Goal: Transaction & Acquisition: Purchase product/service

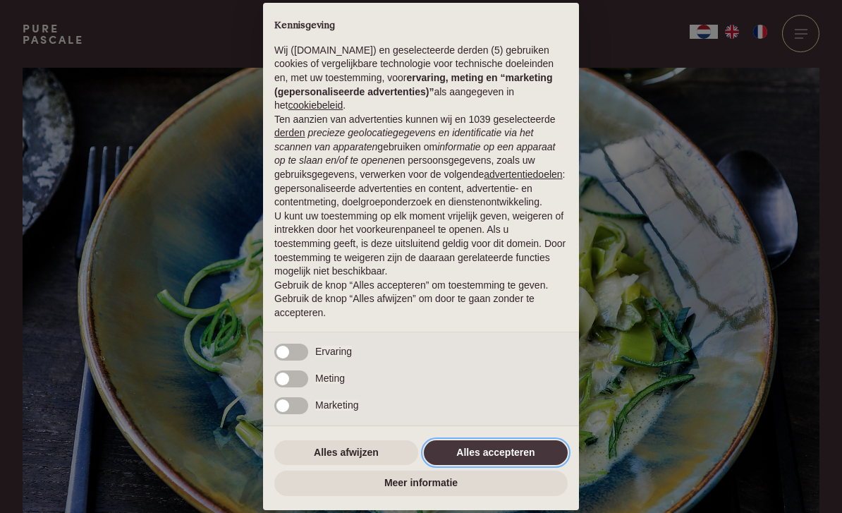
click at [511, 459] on button "Alles accepteren" at bounding box center [496, 452] width 144 height 25
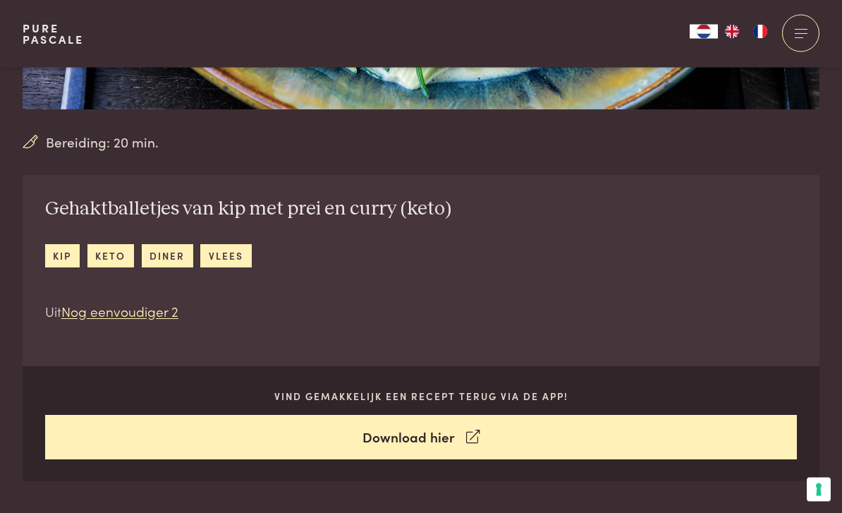
scroll to position [437, 0]
click at [59, 36] on link "Pure Pascale" at bounding box center [53, 34] width 61 height 23
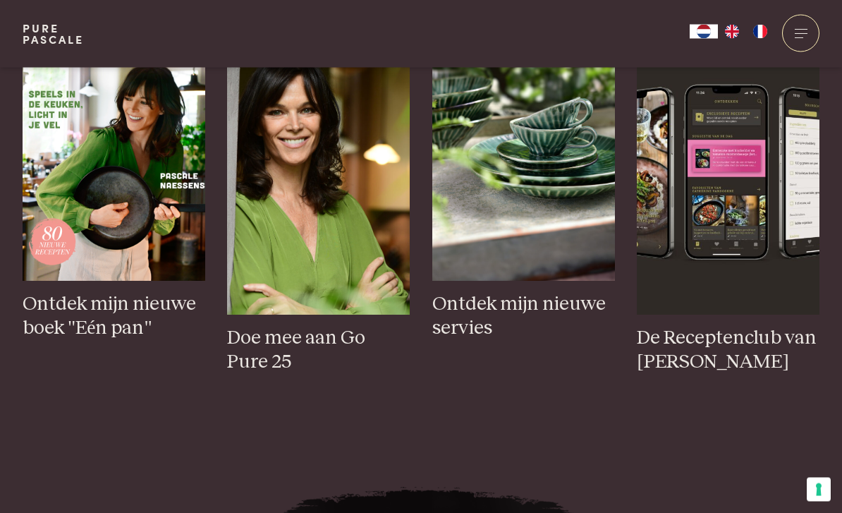
scroll to position [608, 0]
click at [104, 341] on h3 "Ontdek mijn nieuwe boek "Eén pan"" at bounding box center [114, 316] width 183 height 49
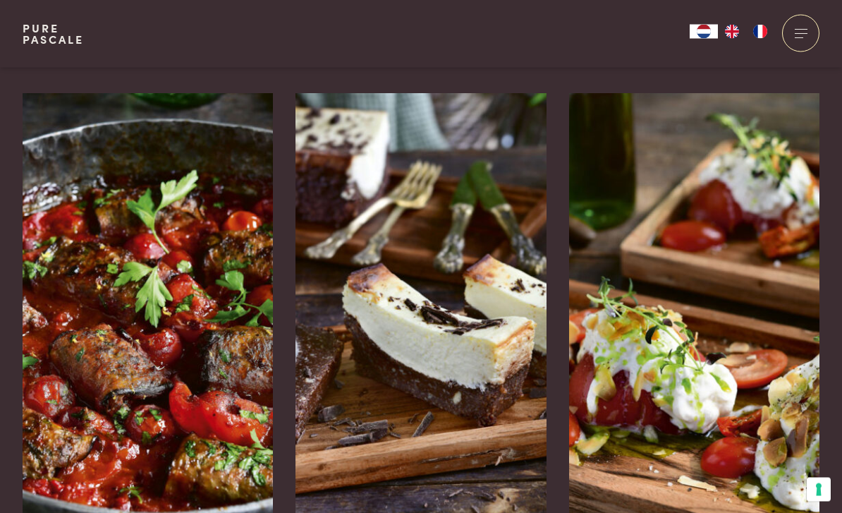
scroll to position [2183, 0]
click at [97, 343] on img at bounding box center [148, 304] width 251 height 423
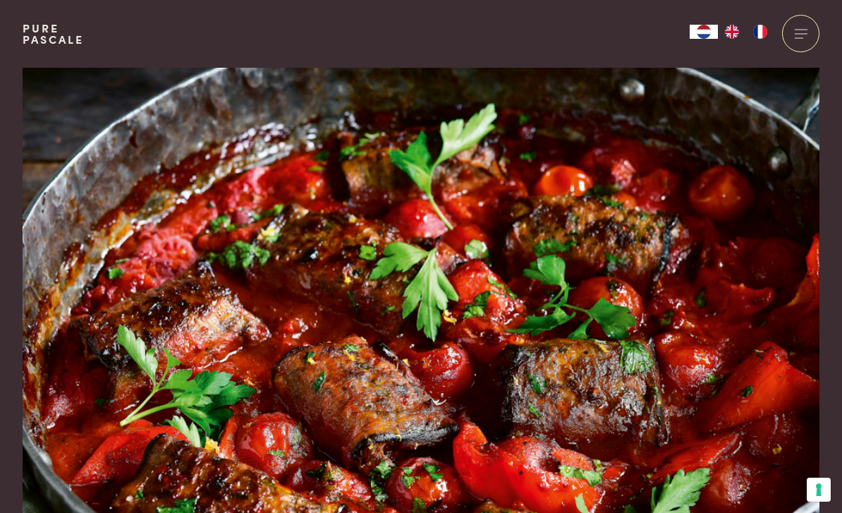
click at [547, 365] on img at bounding box center [421, 307] width 797 height 478
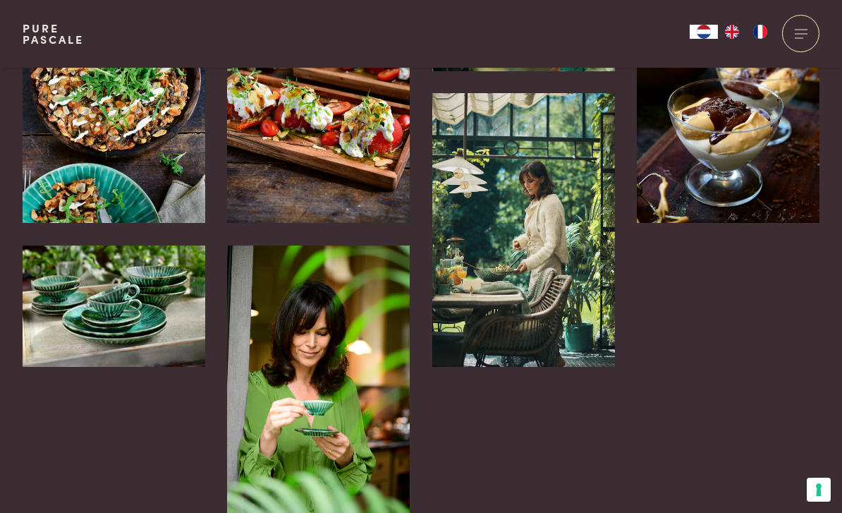
scroll to position [3257, 0]
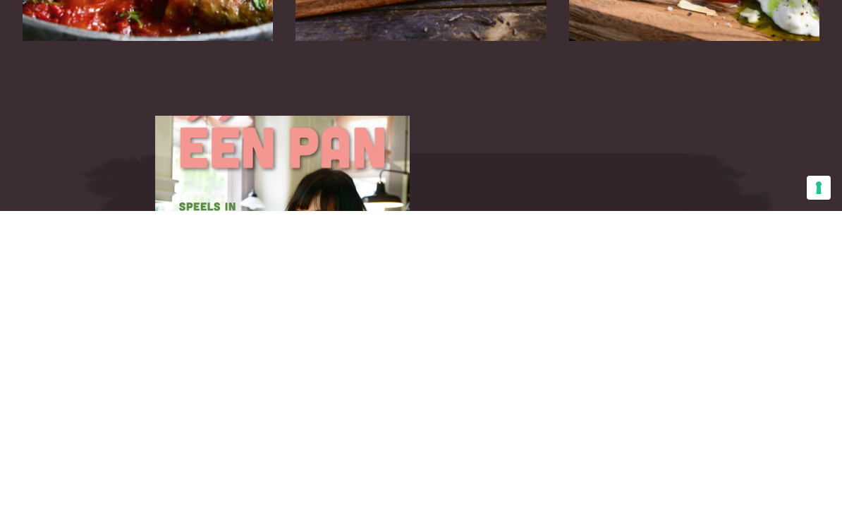
scroll to position [2299, 0]
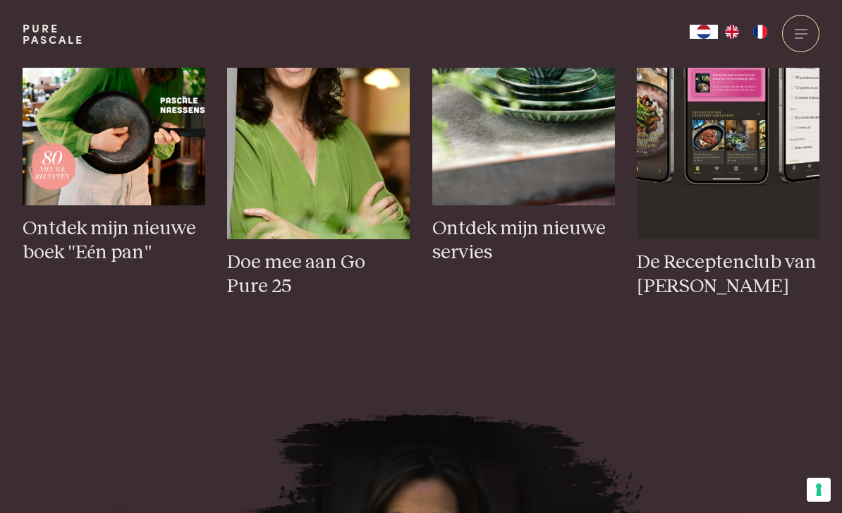
scroll to position [683, 0]
